Goal: Task Accomplishment & Management: Use online tool/utility

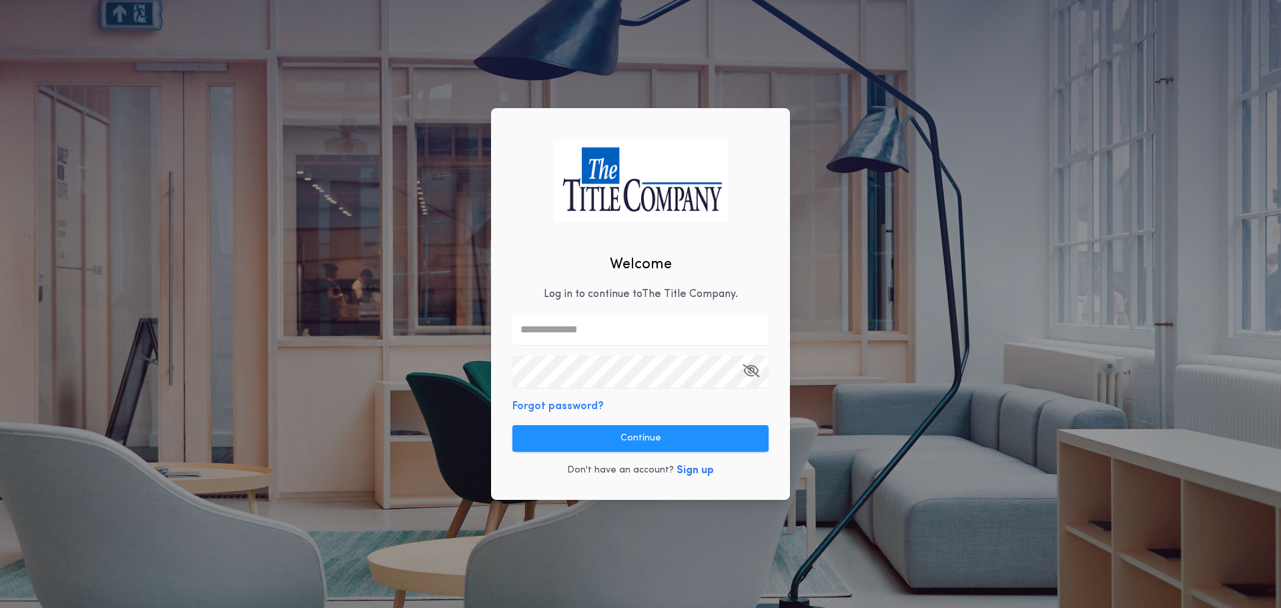
click at [597, 329] on input "text" at bounding box center [641, 329] width 256 height 32
type input "**********"
click at [664, 439] on button "Continue" at bounding box center [641, 438] width 256 height 27
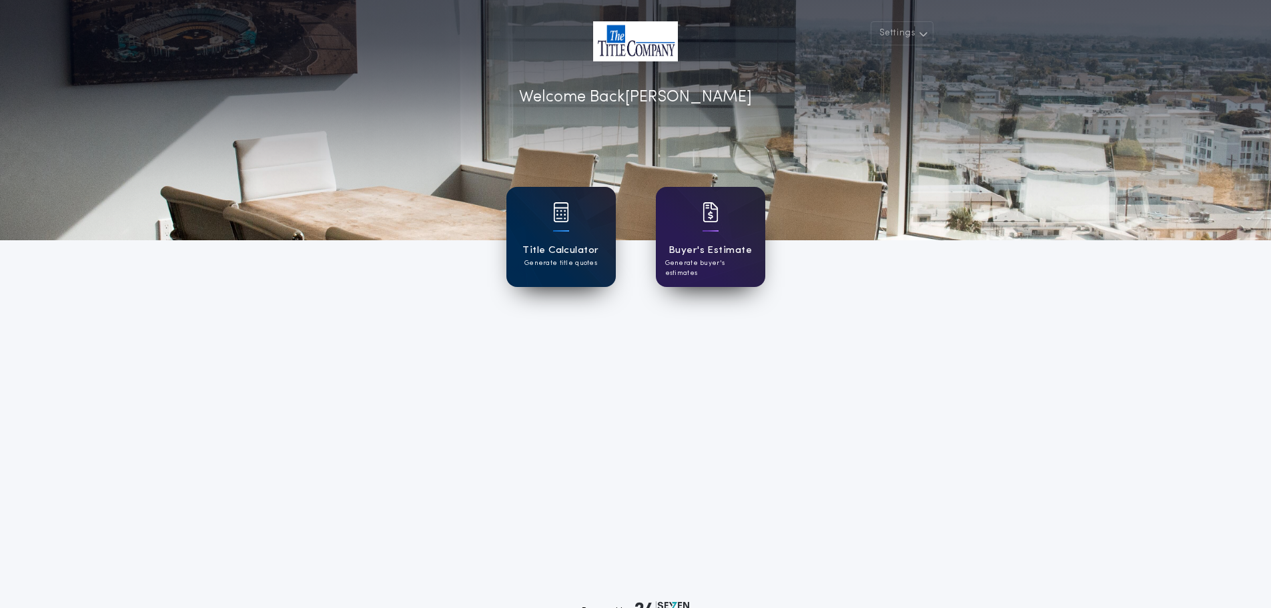
click at [585, 243] on h1 "Title Calculator" at bounding box center [561, 250] width 76 height 15
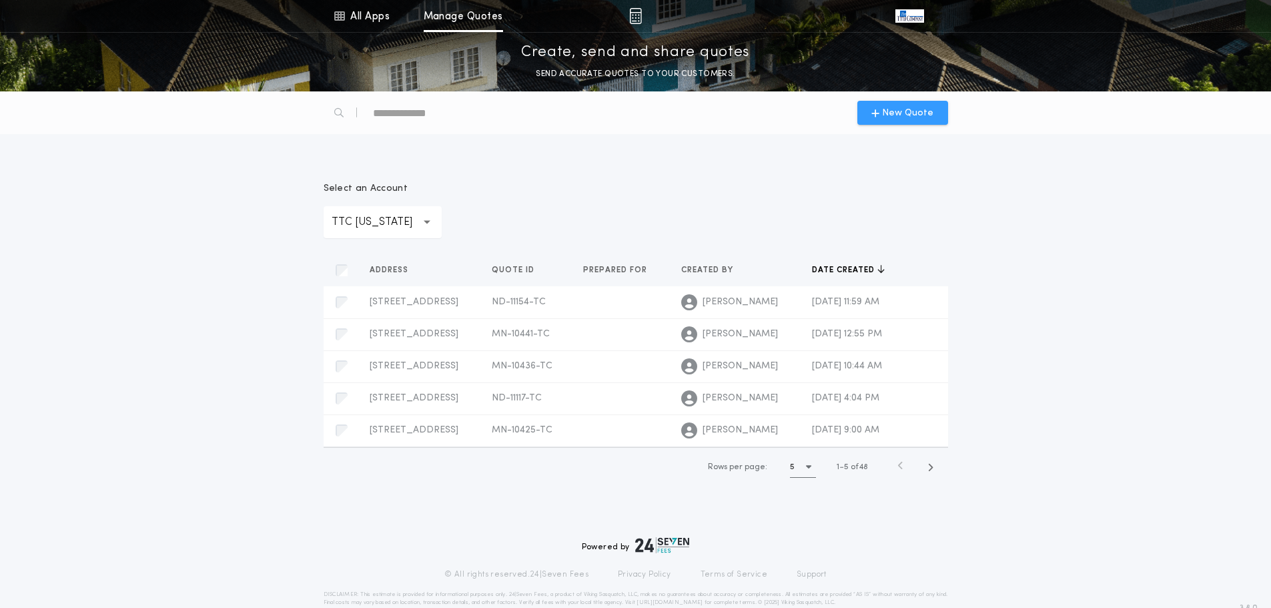
click at [885, 117] on span "New Quote" at bounding box center [907, 113] width 51 height 14
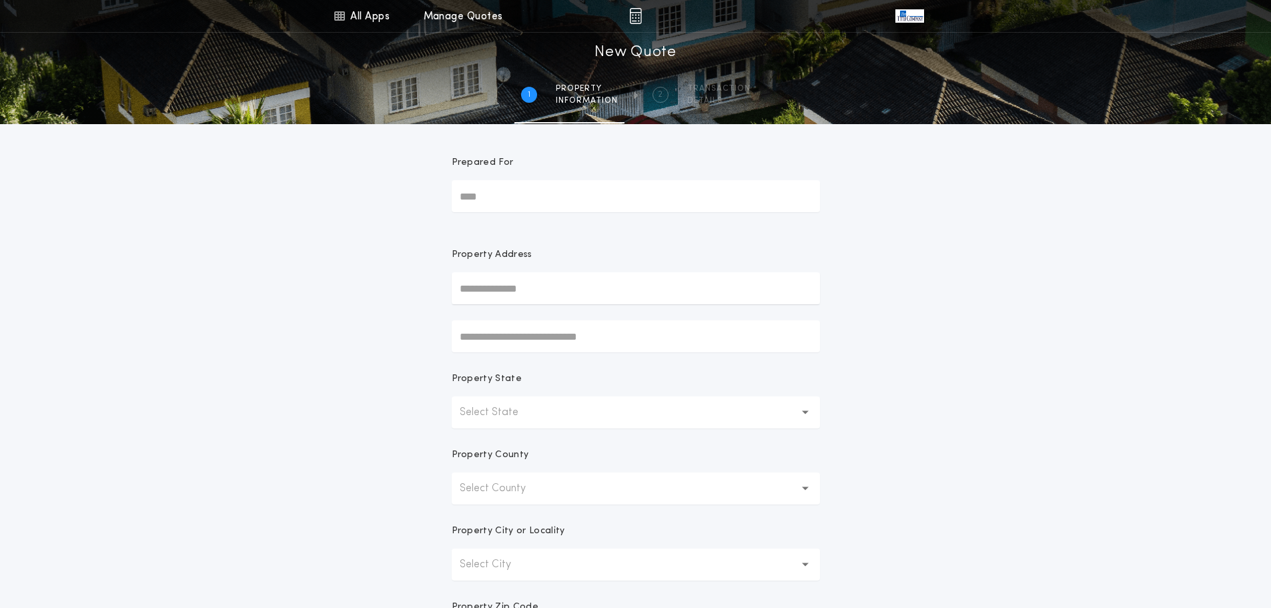
click at [515, 290] on input "text" at bounding box center [636, 288] width 368 height 32
type input "**********"
click at [527, 321] on button "[STREET_ADDRESS][PERSON_NAME]" at bounding box center [636, 315] width 368 height 20
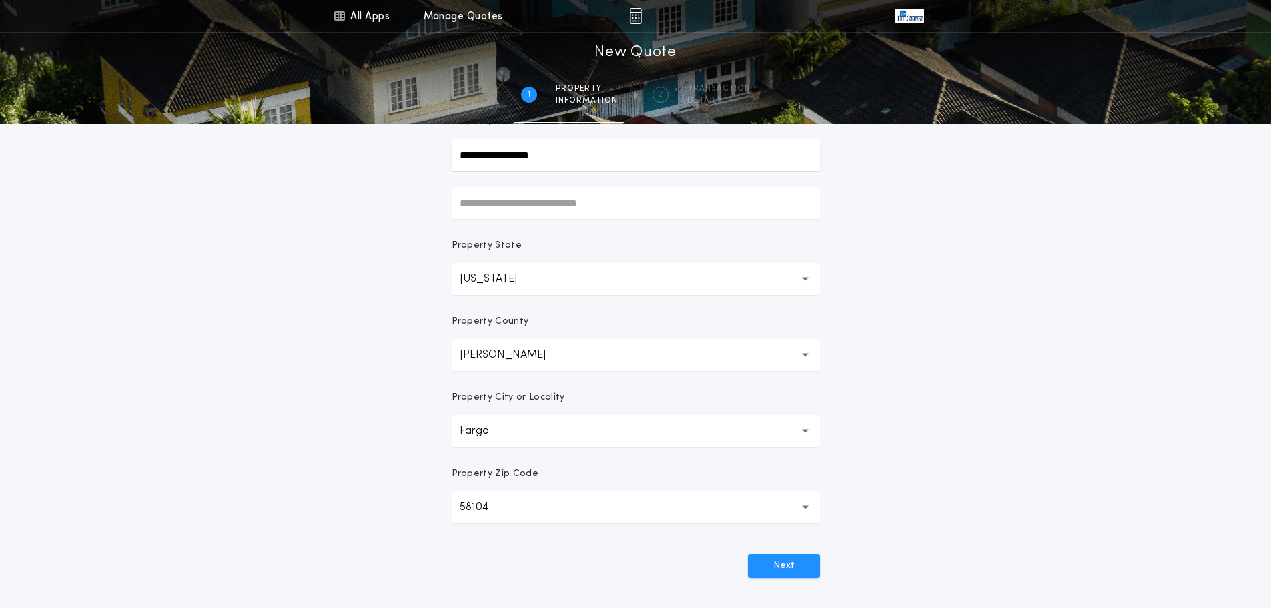
scroll to position [200, 0]
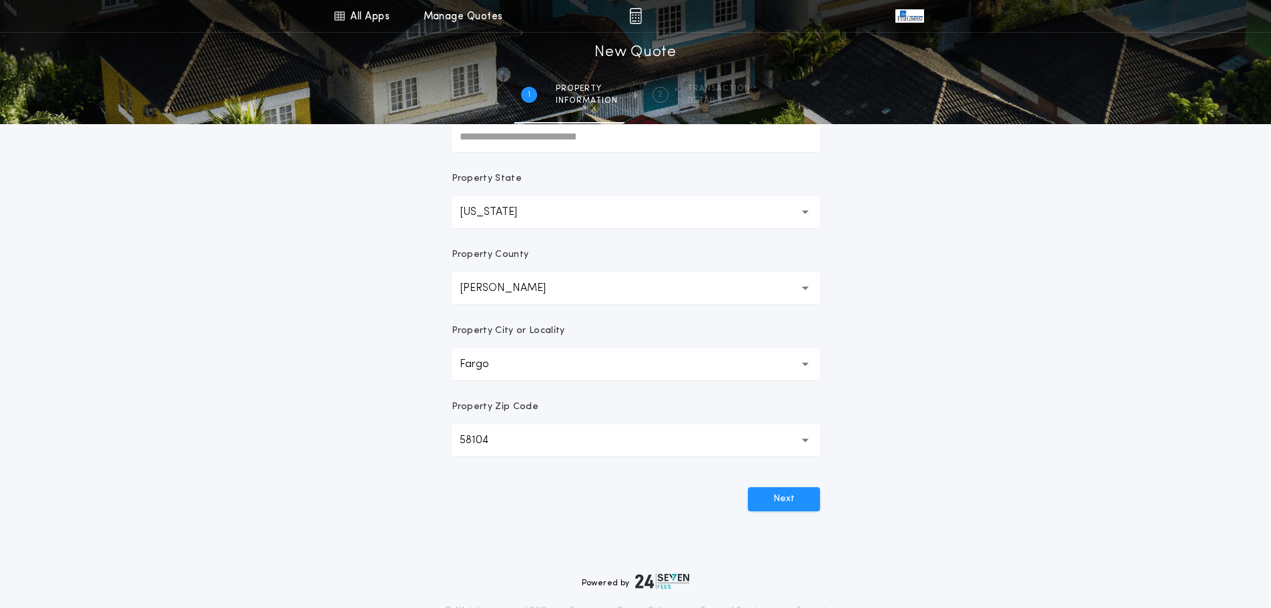
click at [798, 512] on div "**********" at bounding box center [636, 243] width 400 height 639
click at [808, 498] on button "Next" at bounding box center [784, 499] width 72 height 24
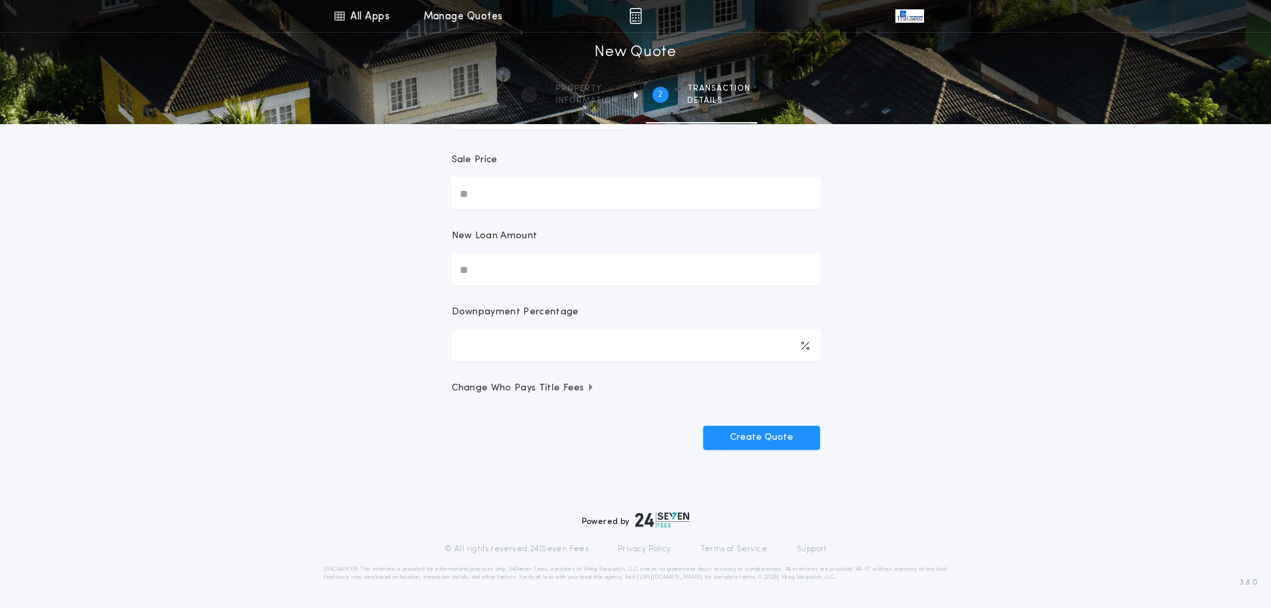
scroll to position [0, 0]
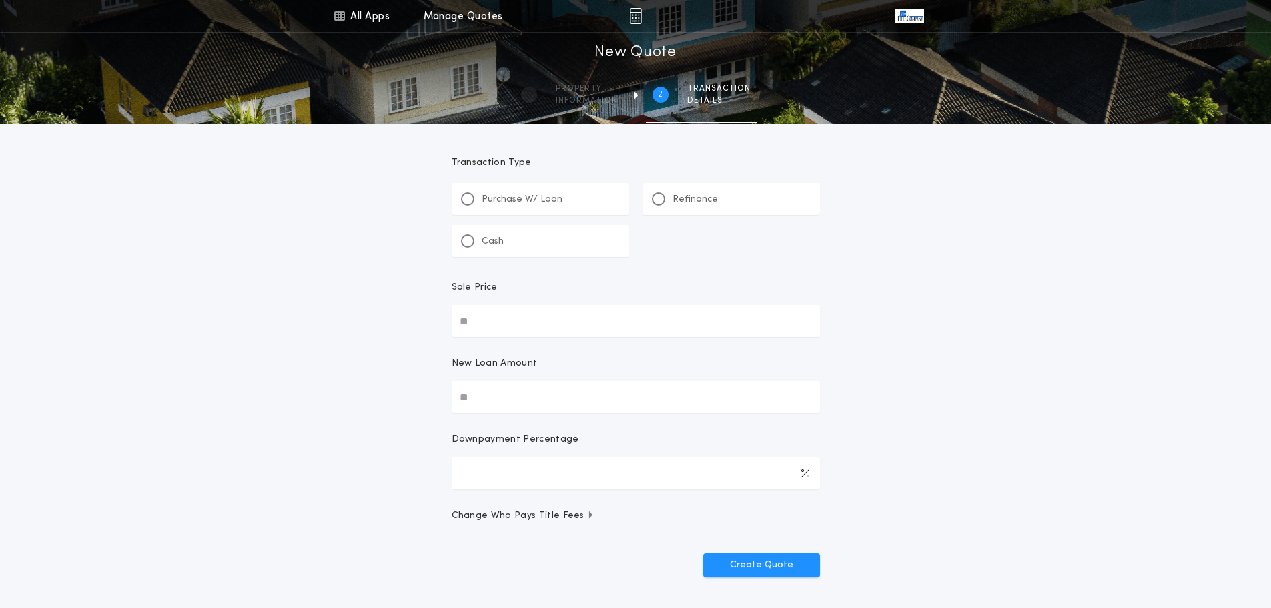
click at [572, 194] on div "Purchase W/ Loan" at bounding box center [541, 199] width 178 height 32
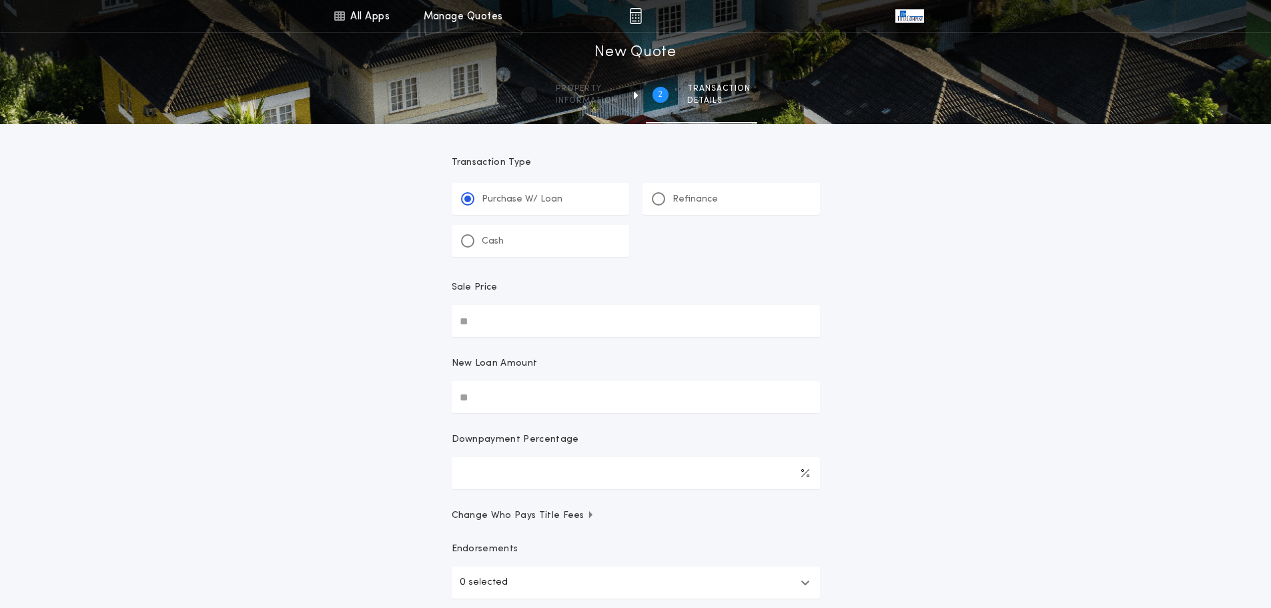
click at [683, 196] on p "Refinance" at bounding box center [695, 199] width 45 height 13
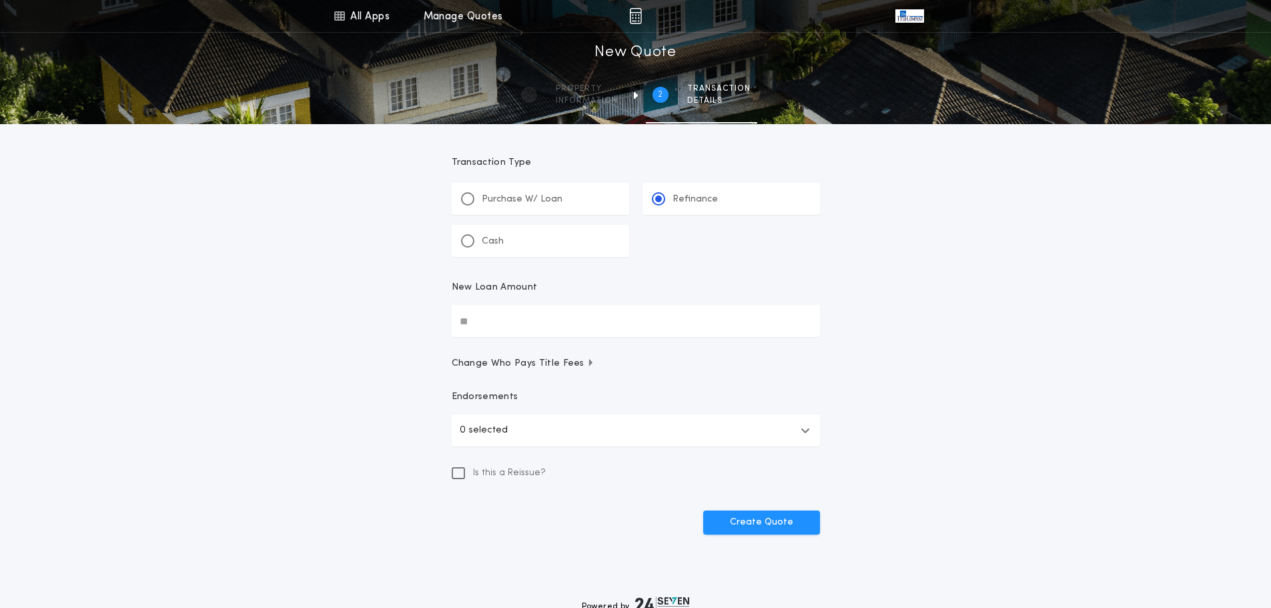
click at [570, 333] on input "New Loan Amount" at bounding box center [636, 321] width 368 height 32
type input "********"
click at [587, 434] on button "0 selected" at bounding box center [636, 430] width 368 height 32
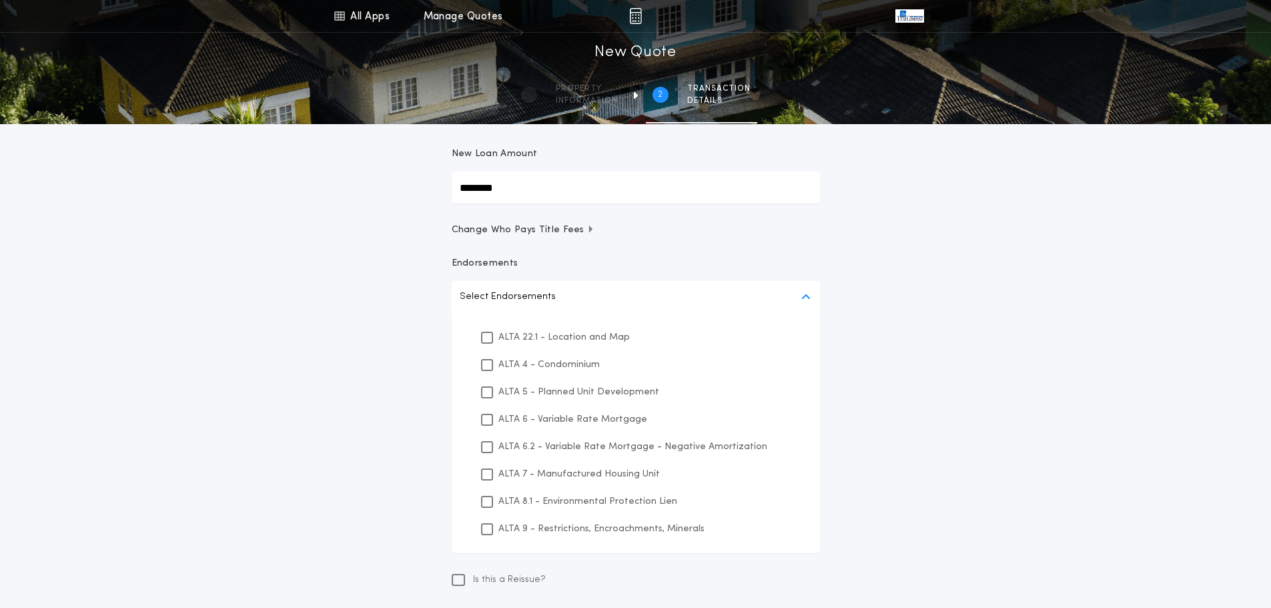
scroll to position [200, 0]
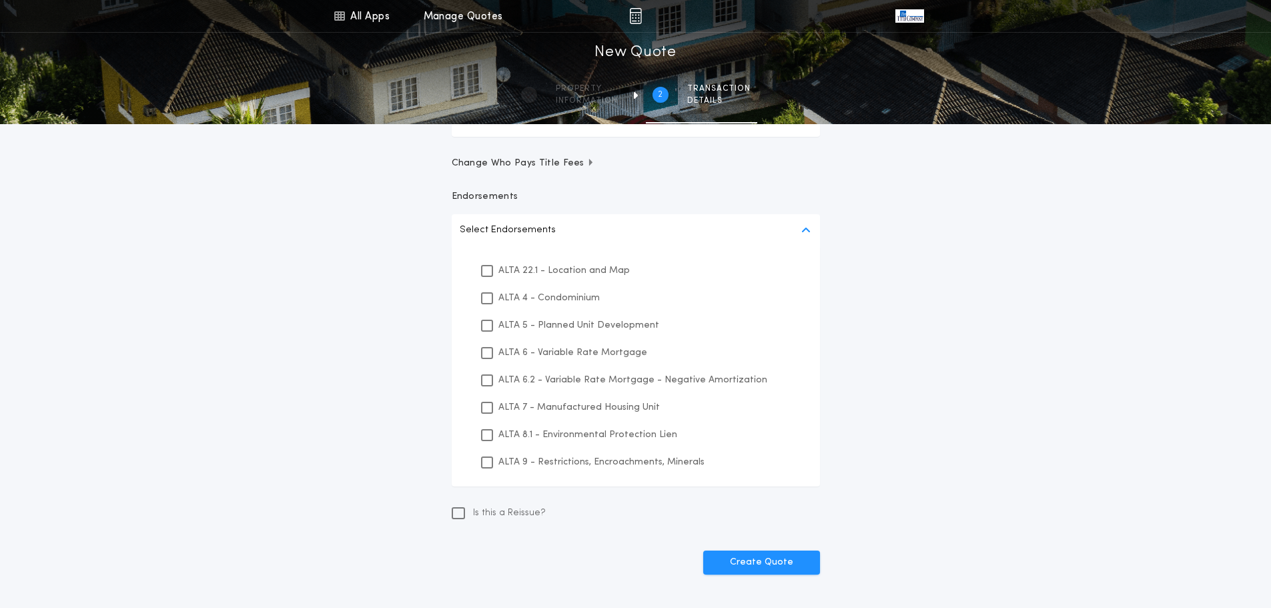
click at [595, 432] on p "ALTA 8.1 - Environmental Protection Lien" at bounding box center [587, 435] width 179 height 14
click at [592, 460] on p "ALTA 9 - Restrictions, Encroachments, Minerals" at bounding box center [601, 462] width 206 height 14
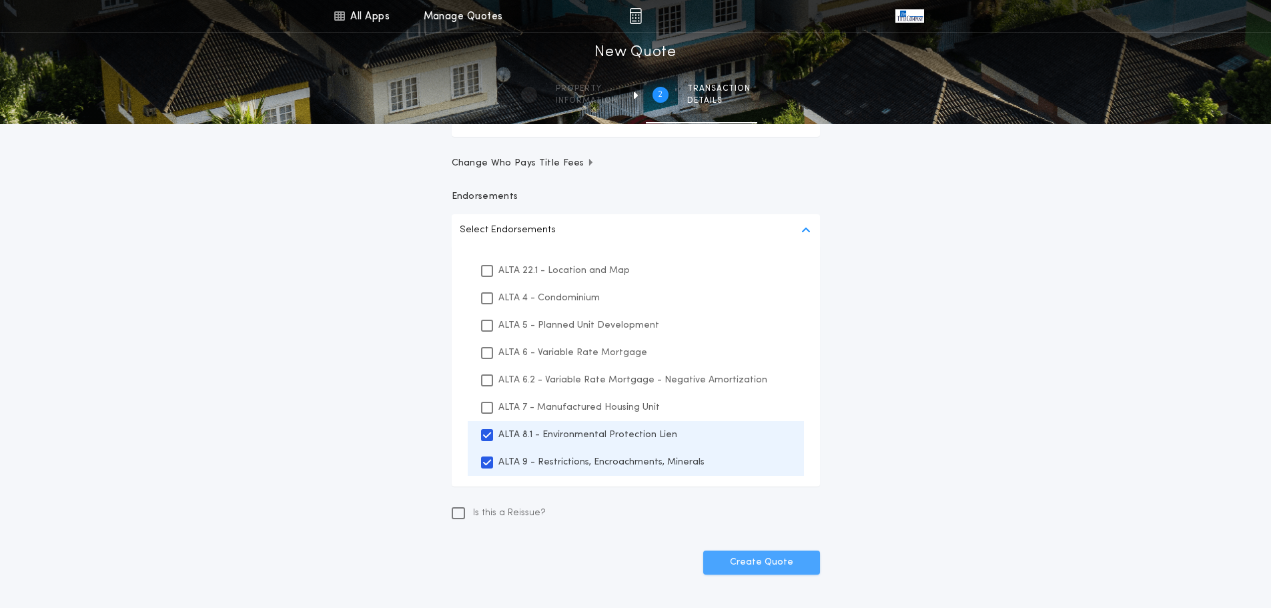
click at [758, 561] on button "Create Quote" at bounding box center [761, 563] width 117 height 24
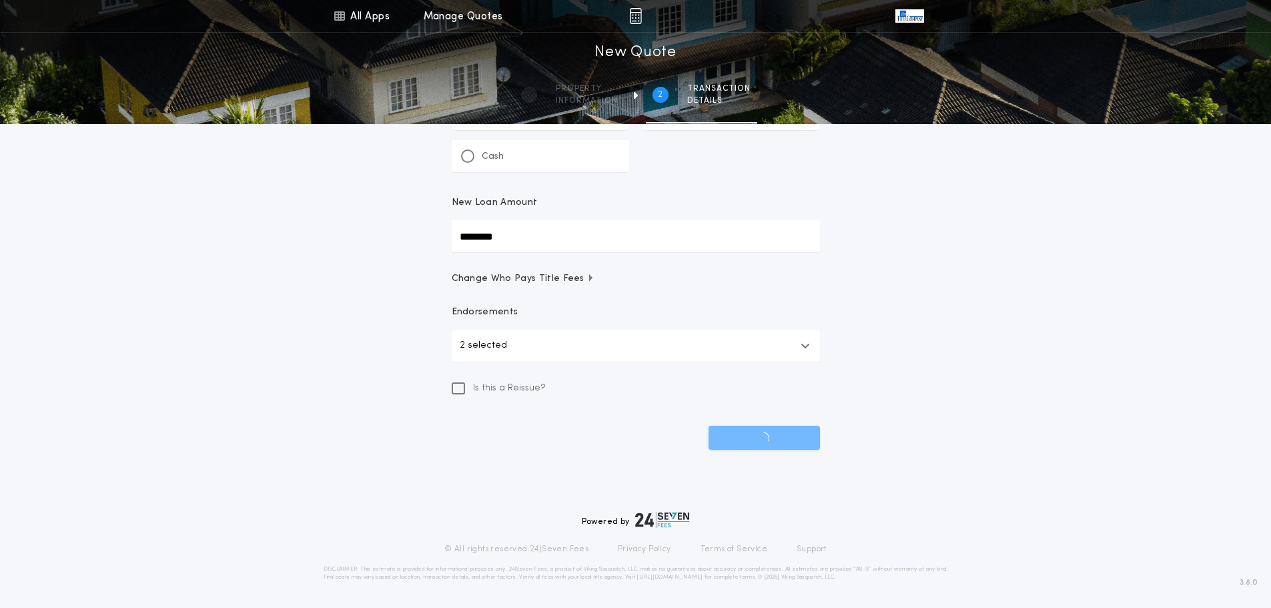
scroll to position [85, 0]
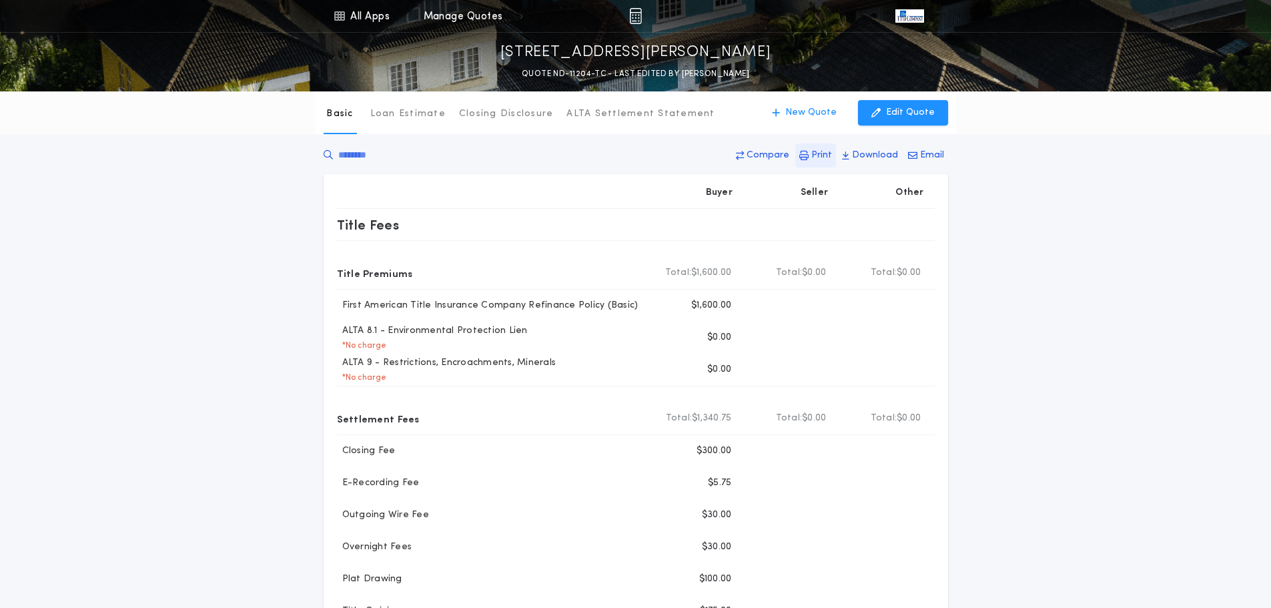
click at [813, 155] on button "Print" at bounding box center [815, 155] width 41 height 24
